Goal: Transaction & Acquisition: Purchase product/service

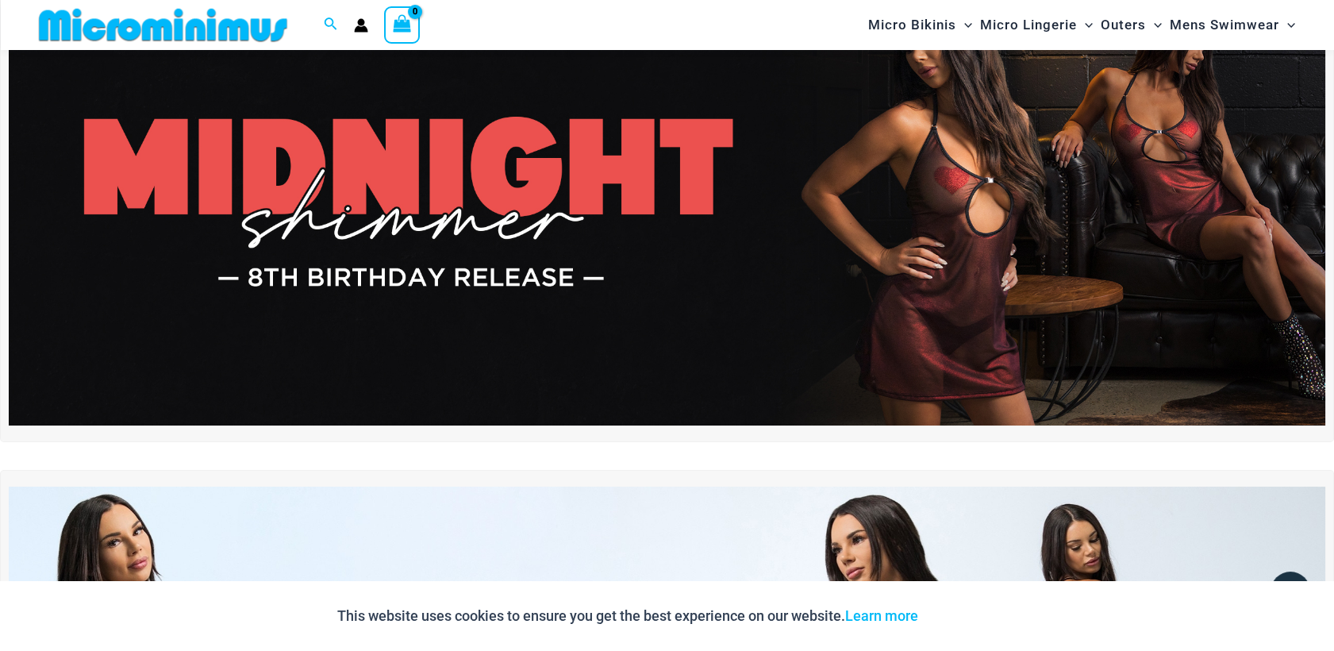
scroll to position [106, 0]
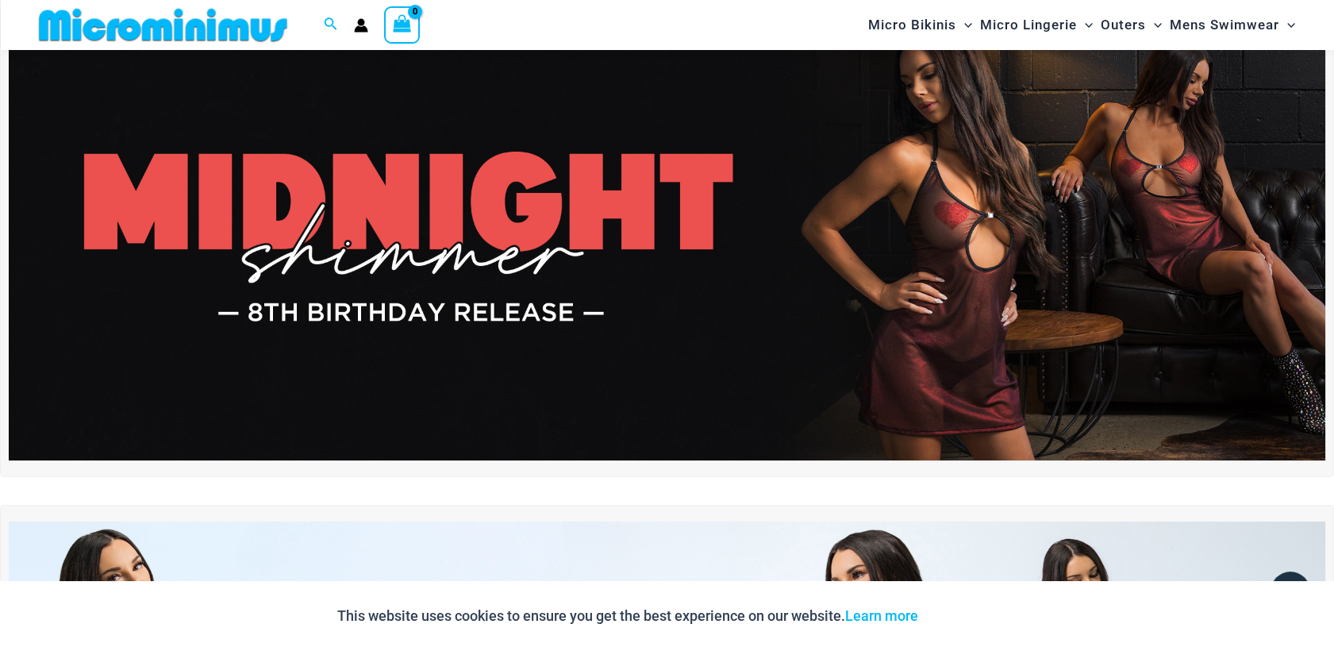
click at [1001, 175] on img at bounding box center [667, 237] width 1317 height 448
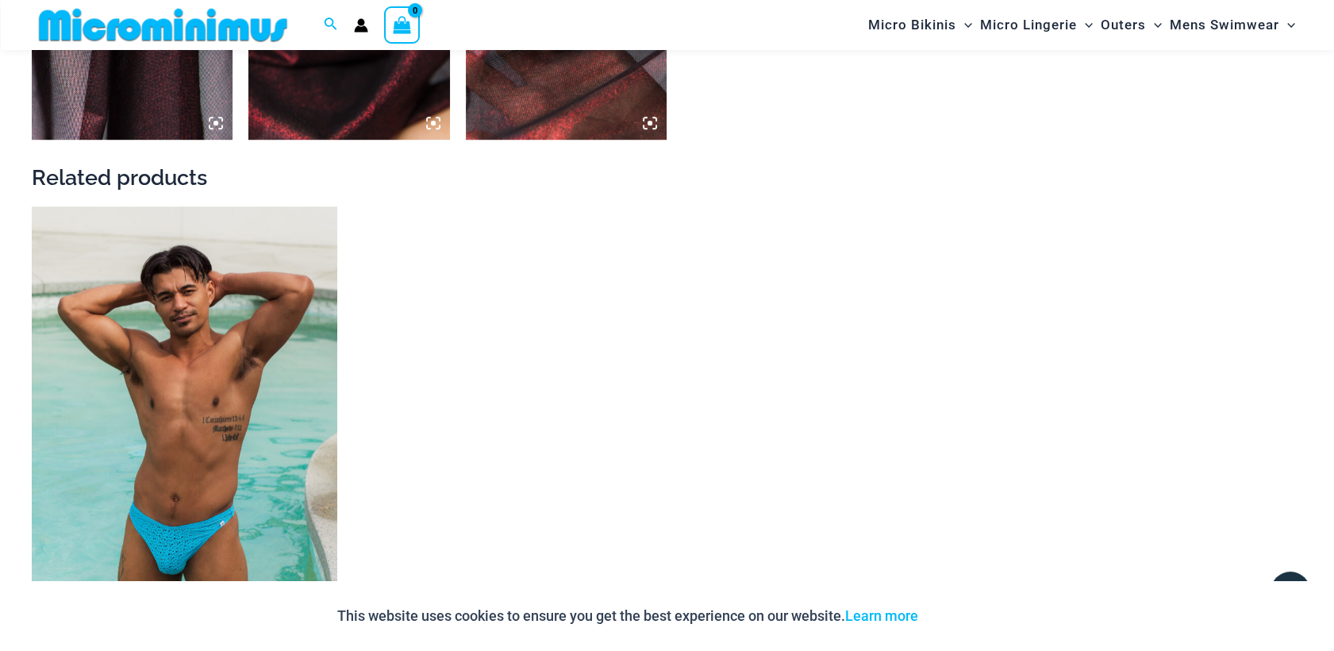
scroll to position [2010, 0]
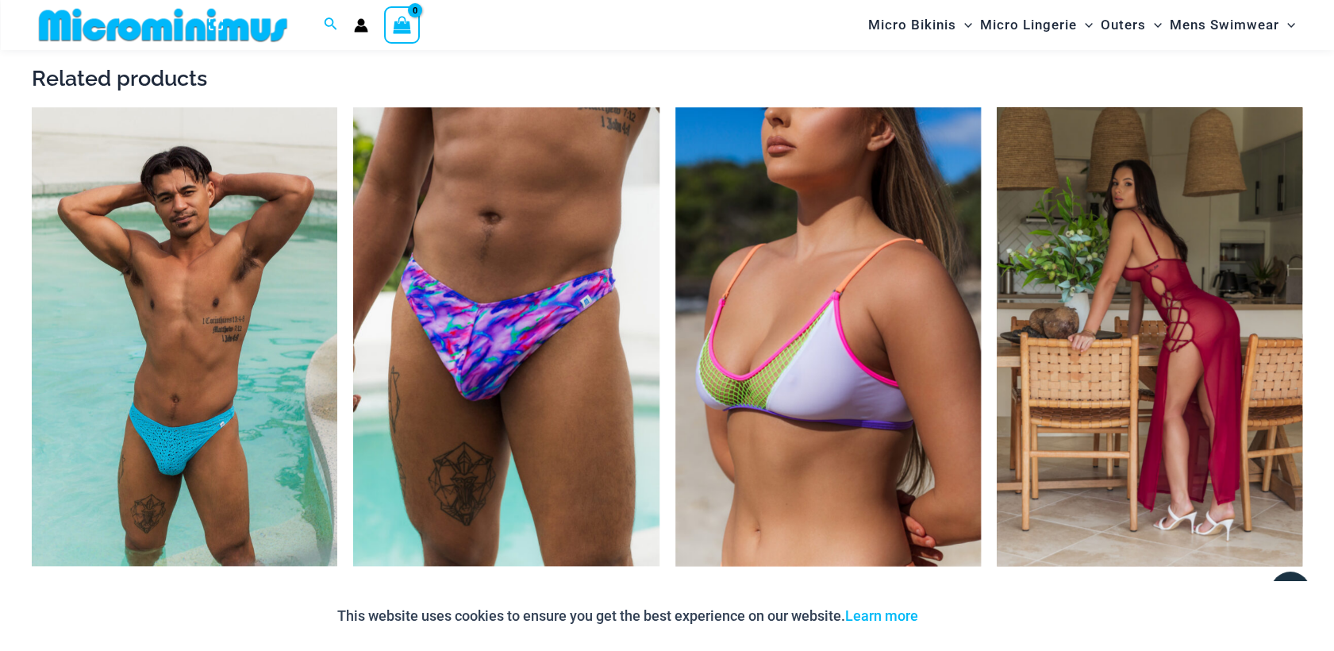
click at [1136, 210] on img at bounding box center [1150, 336] width 306 height 459
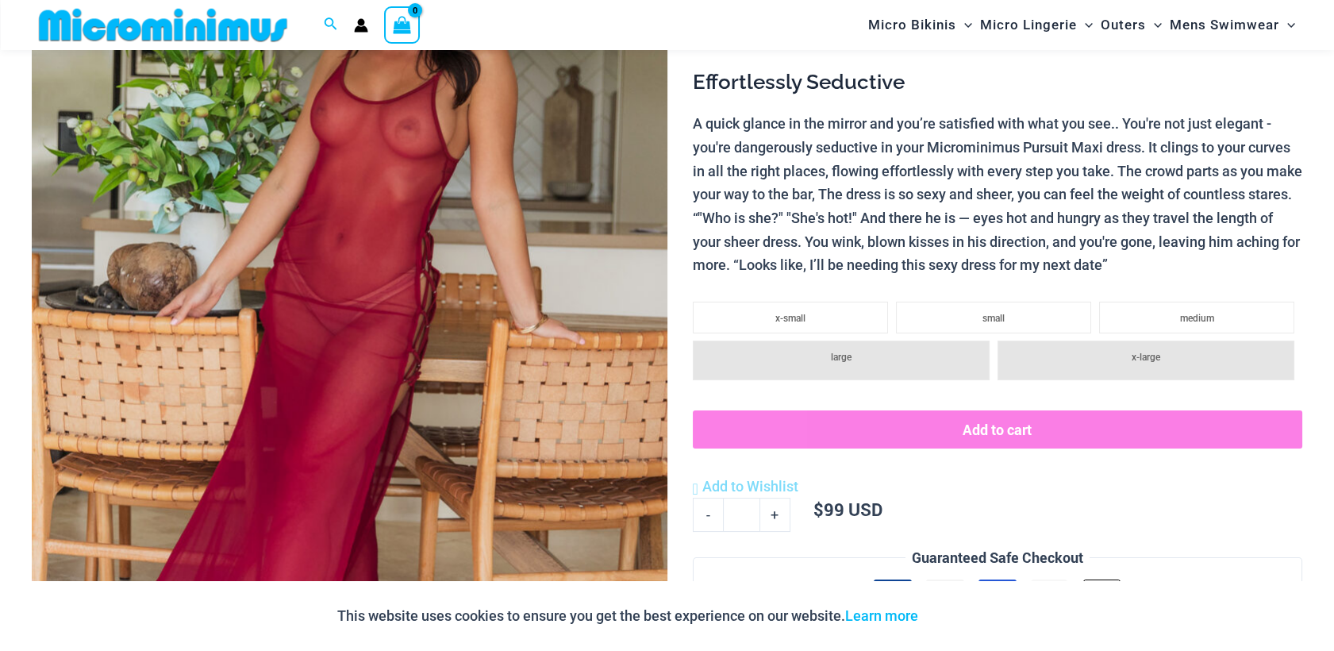
scroll to position [317, 0]
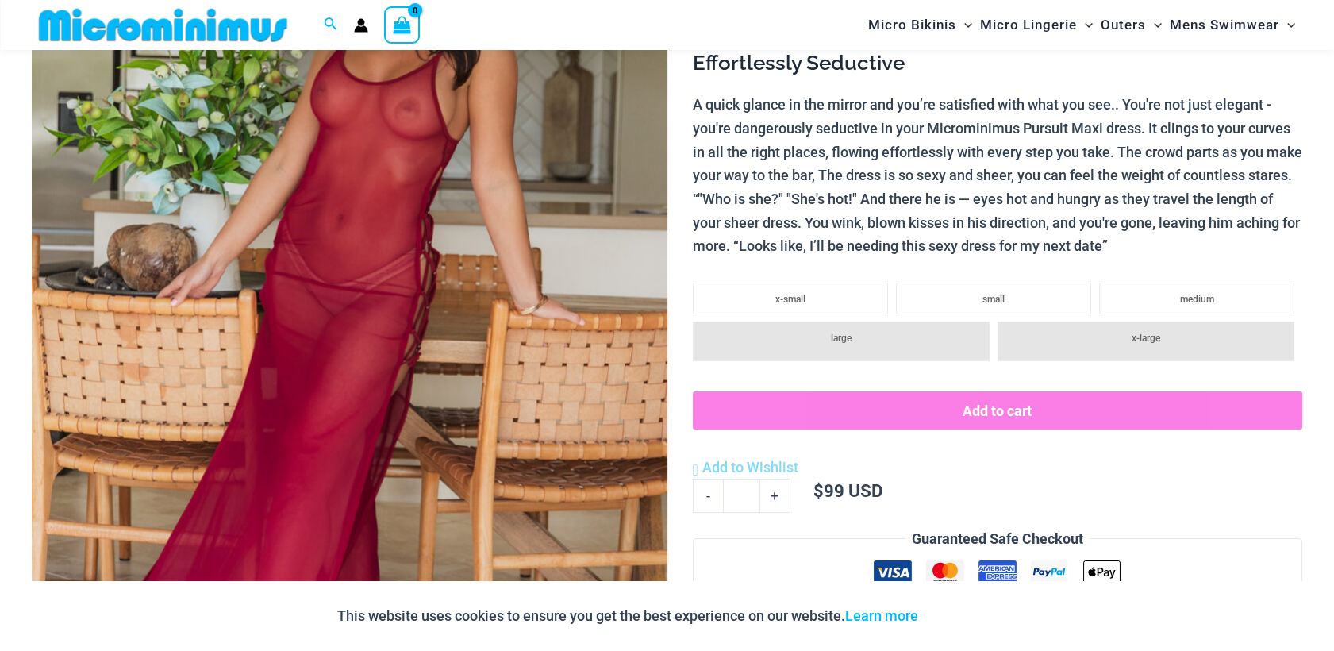
click at [459, 123] on img at bounding box center [350, 303] width 636 height 953
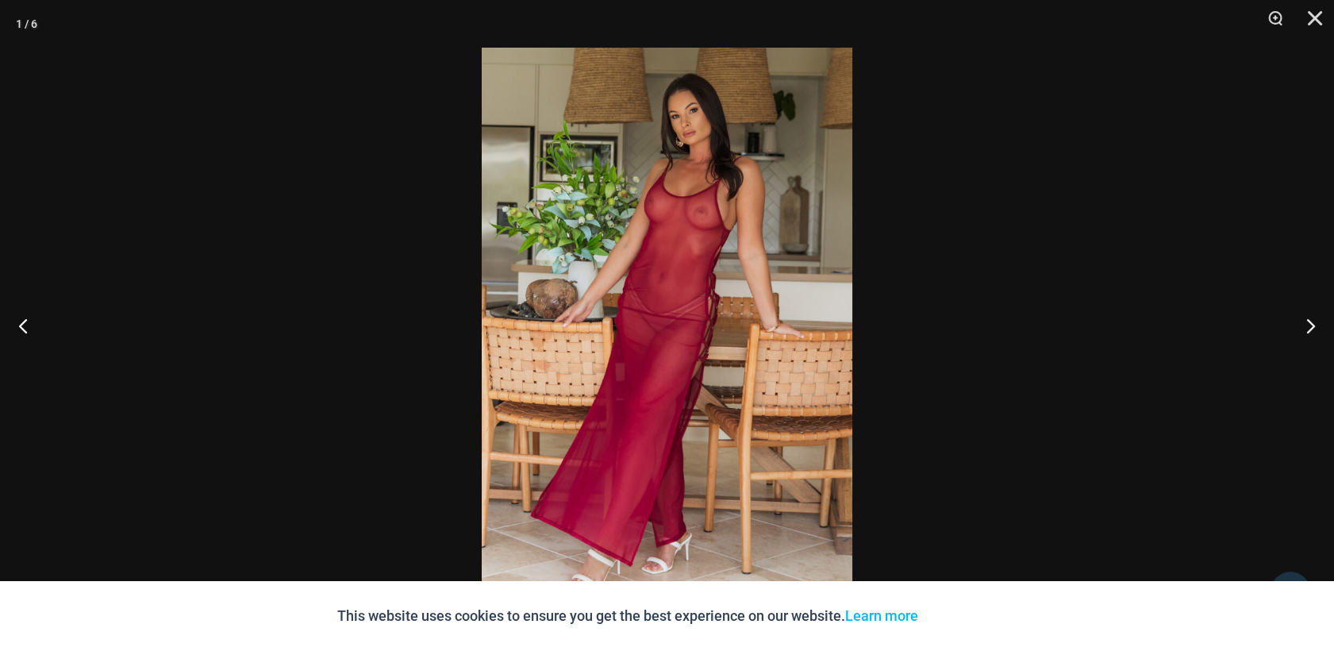
click at [589, 160] on img at bounding box center [667, 326] width 371 height 556
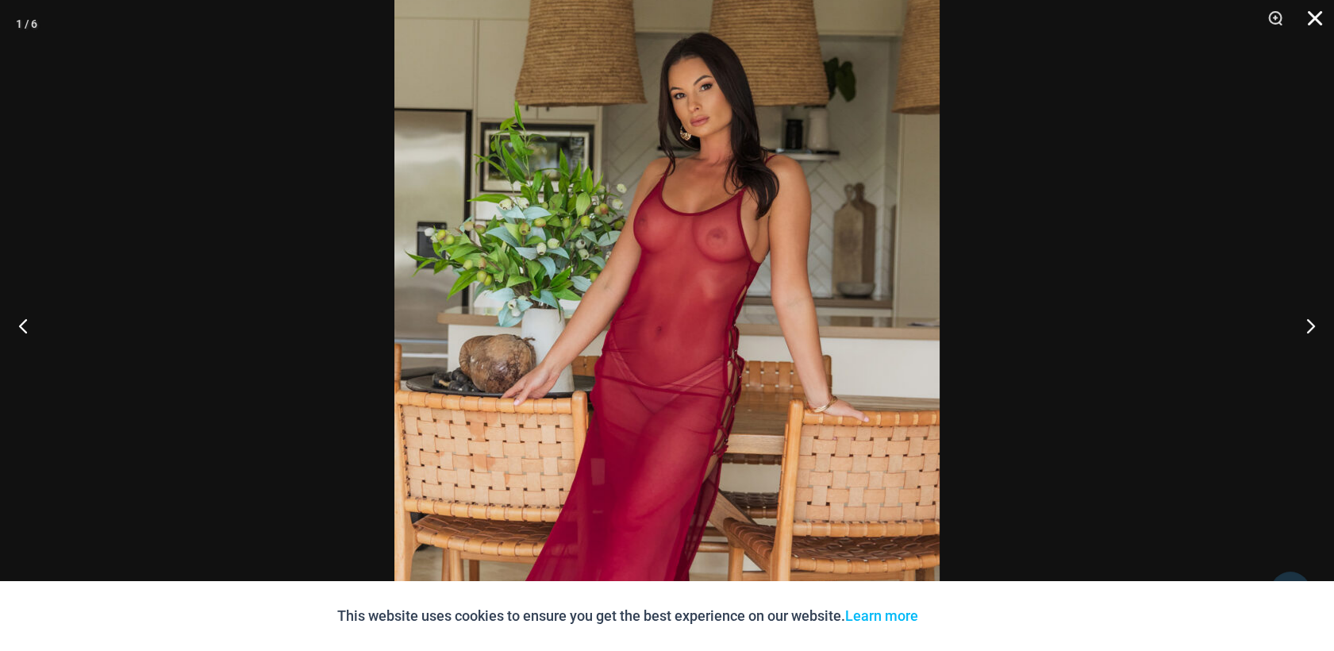
click at [1315, 17] on button "Close" at bounding box center [1310, 24] width 40 height 48
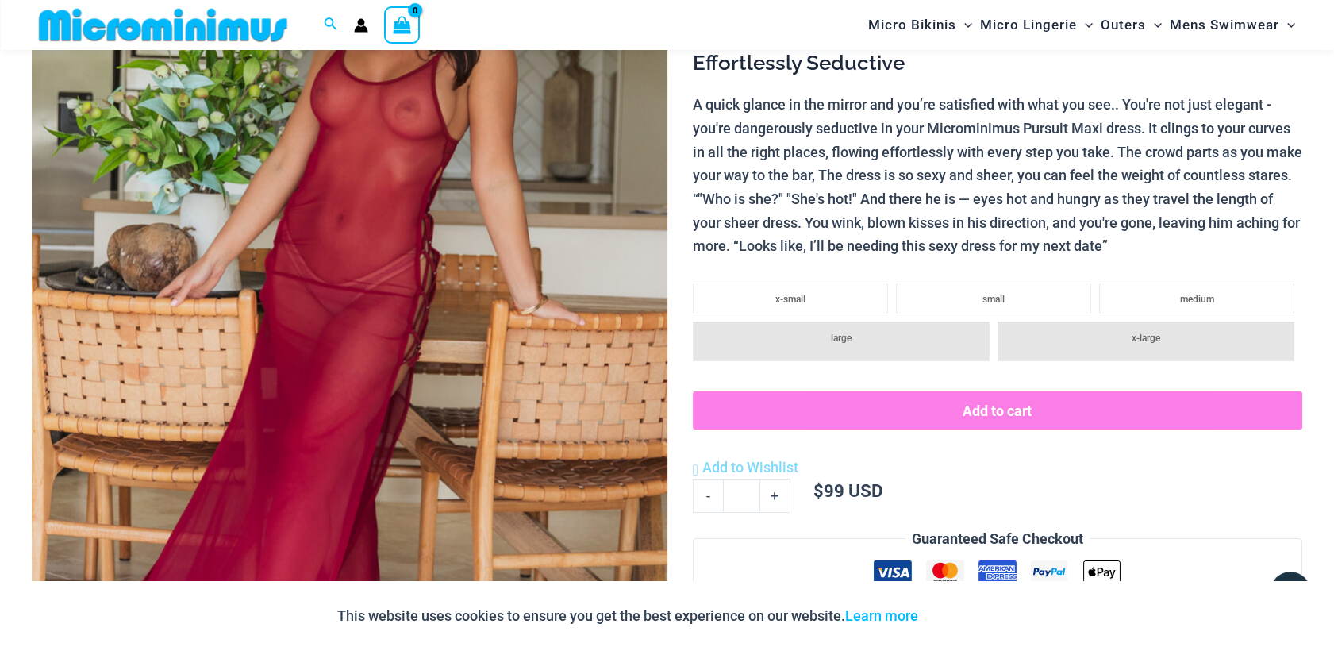
scroll to position [0, 0]
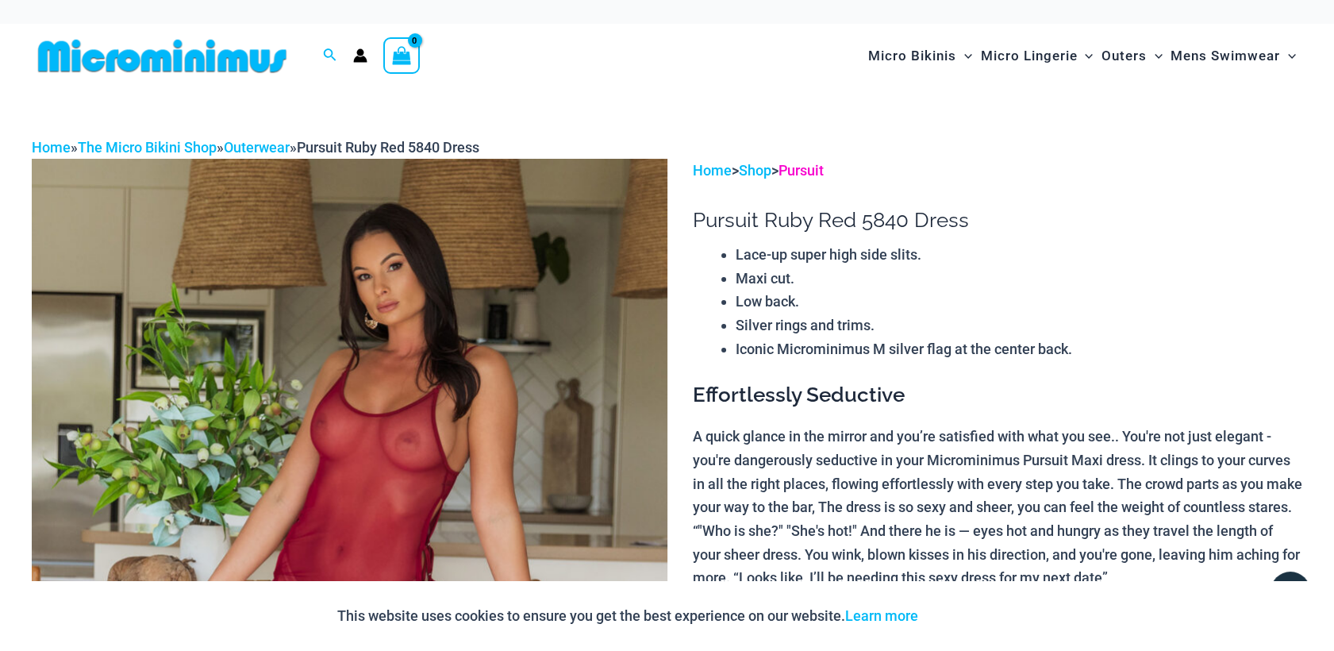
click at [817, 171] on link "Pursuit" at bounding box center [801, 170] width 45 height 17
